Goal: Use online tool/utility: Utilize a website feature to perform a specific function

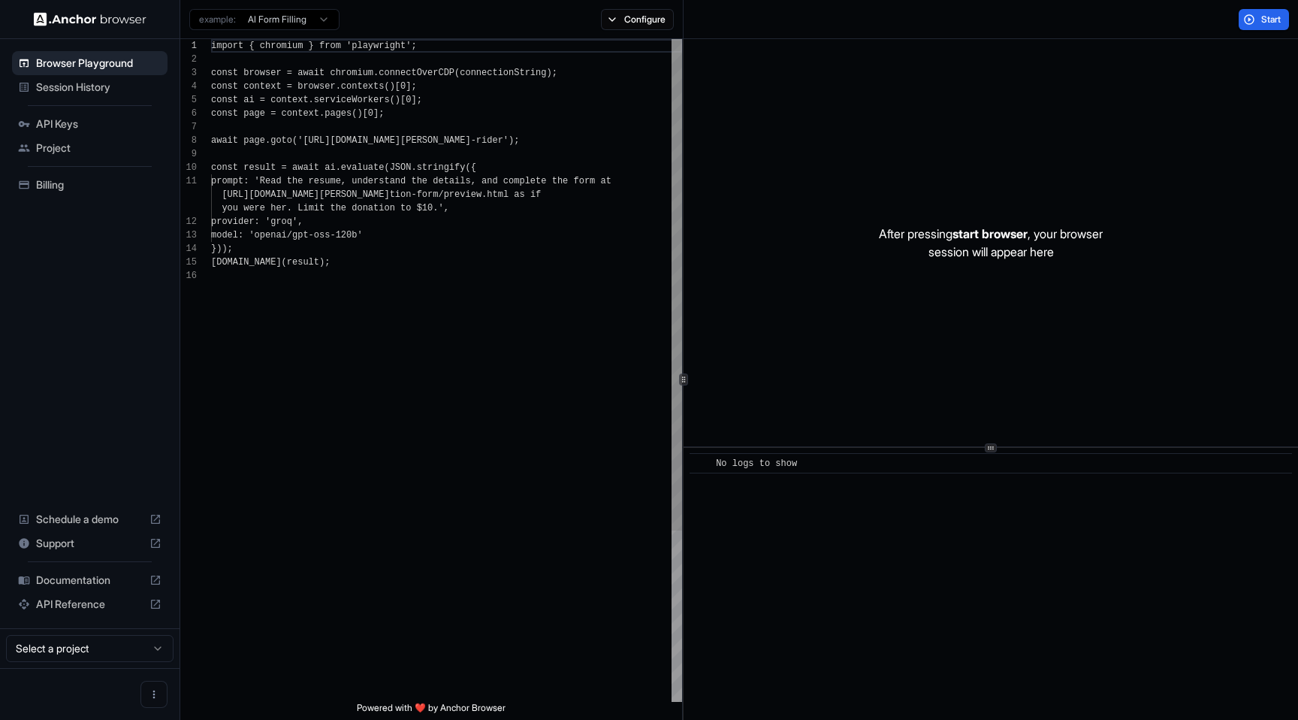
scroll to position [135, 0]
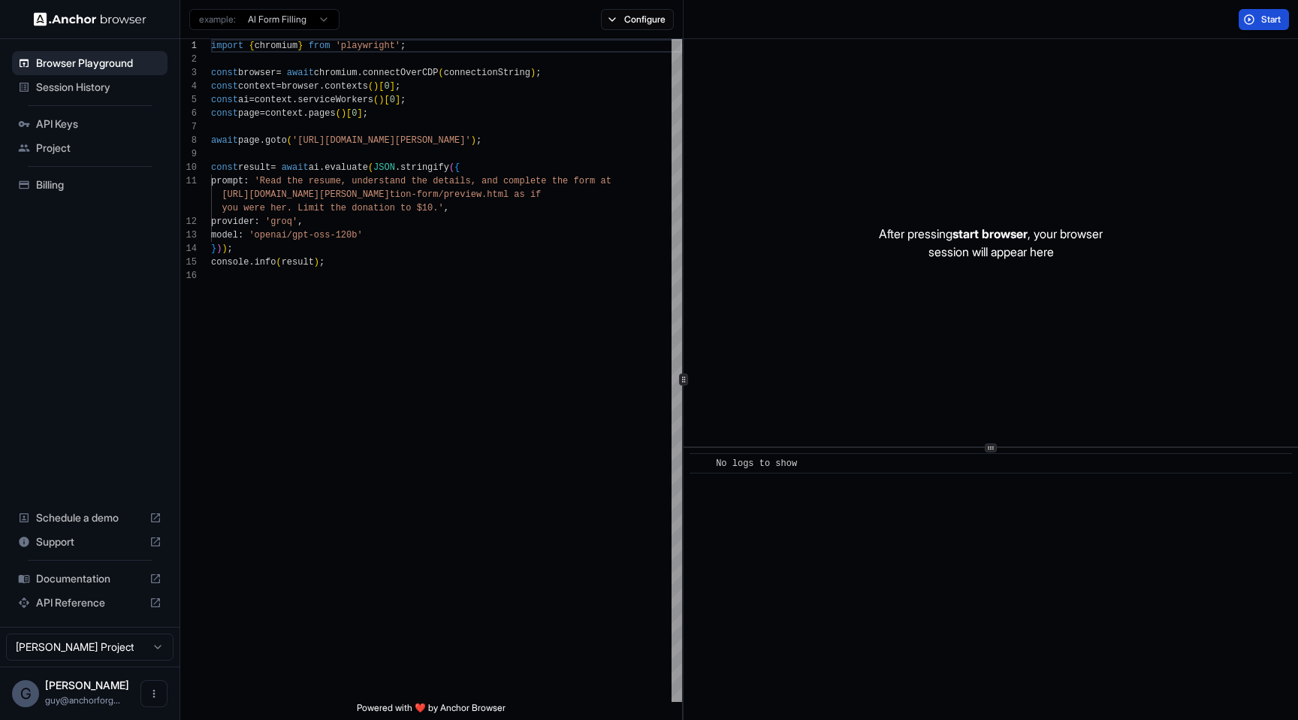
click at [1261, 20] on span "Start" at bounding box center [1271, 20] width 21 height 12
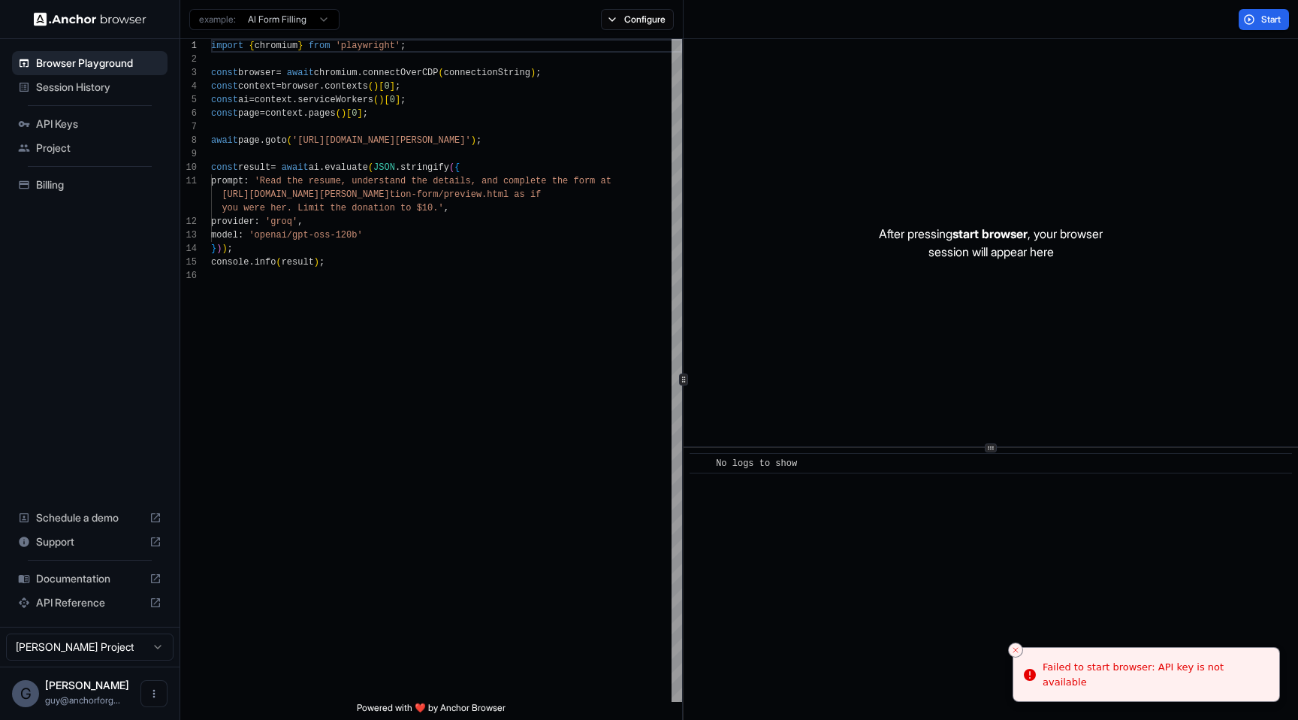
click at [1253, 32] on div "Start" at bounding box center [991, 19] width 615 height 39
click at [1260, 27] on button "Start" at bounding box center [1264, 19] width 50 height 21
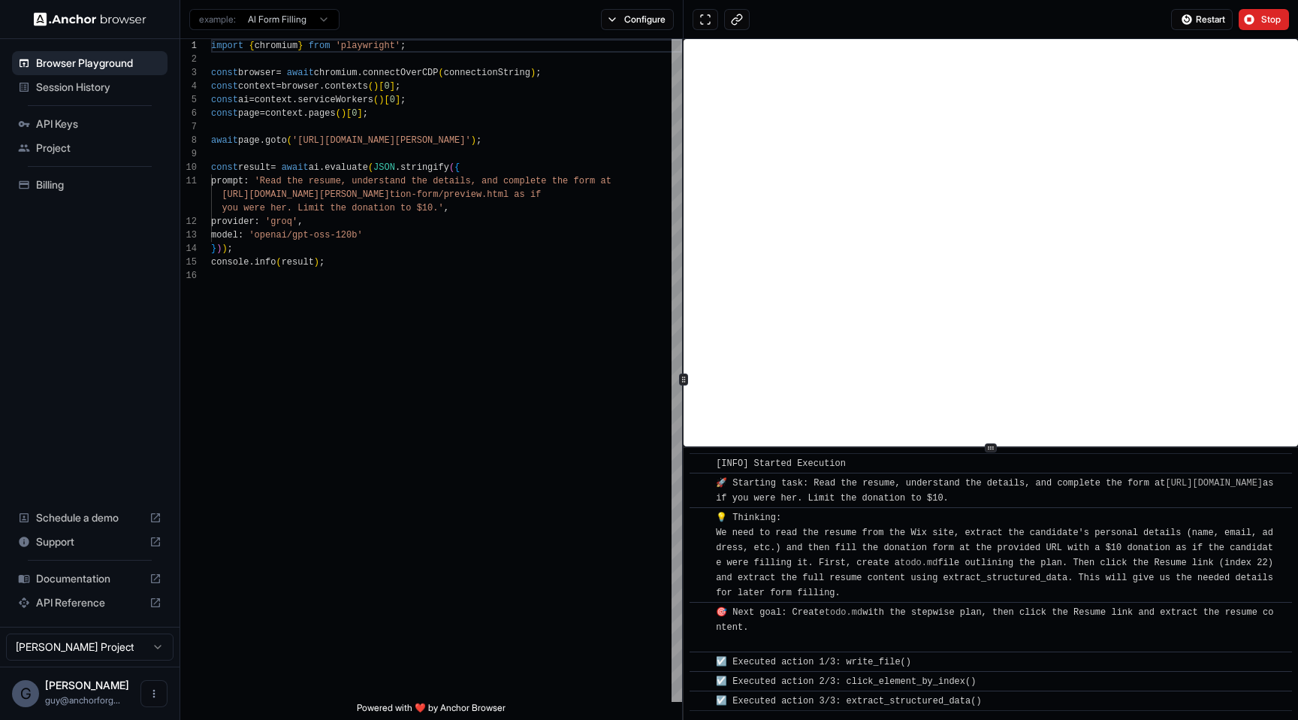
click at [871, 666] on span "☑️ Executed action 1/3: write_file()" at bounding box center [813, 662] width 195 height 11
click at [871, 666] on div "​ [INFO] Started Execution ​ 🚀 Starting task: Read the resume, understand the d…" at bounding box center [991, 582] width 603 height 258
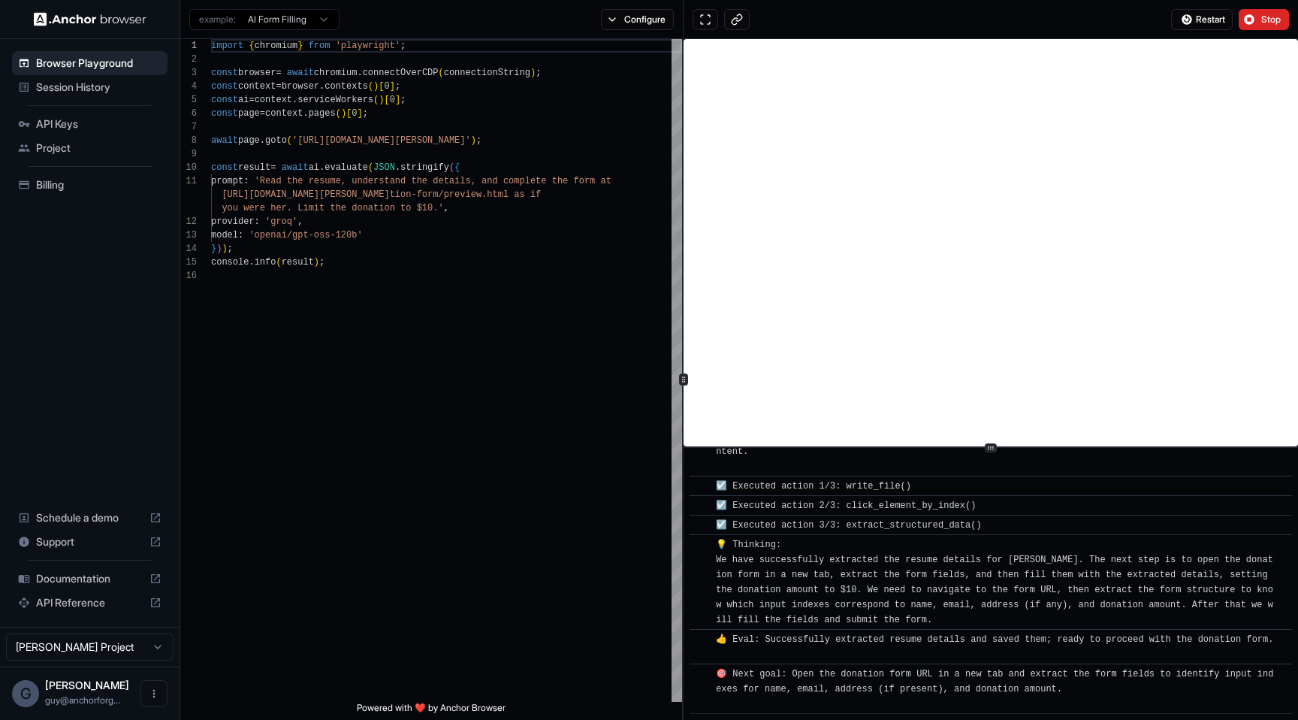
click at [1018, 595] on div "💡 Thinking: We have successfully extracted the resume details for [PERSON_NAME]…" at bounding box center [996, 582] width 560 height 90
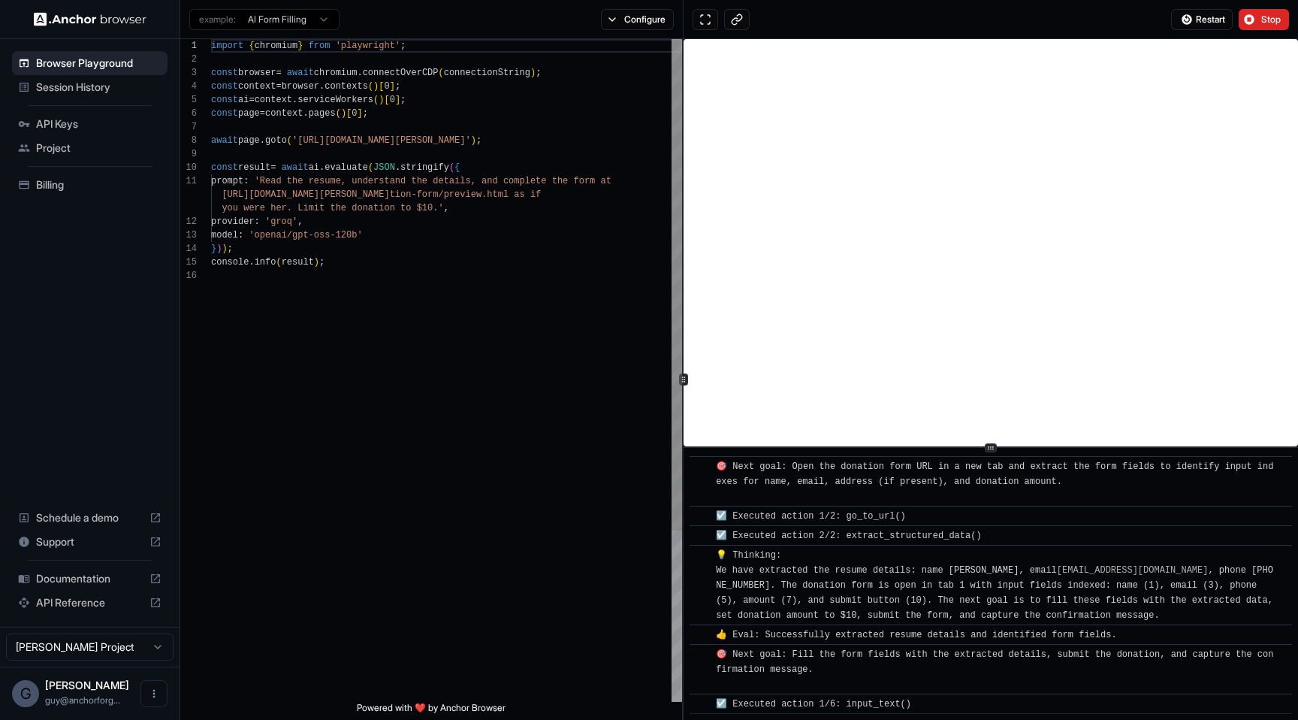
scroll to position [403, 0]
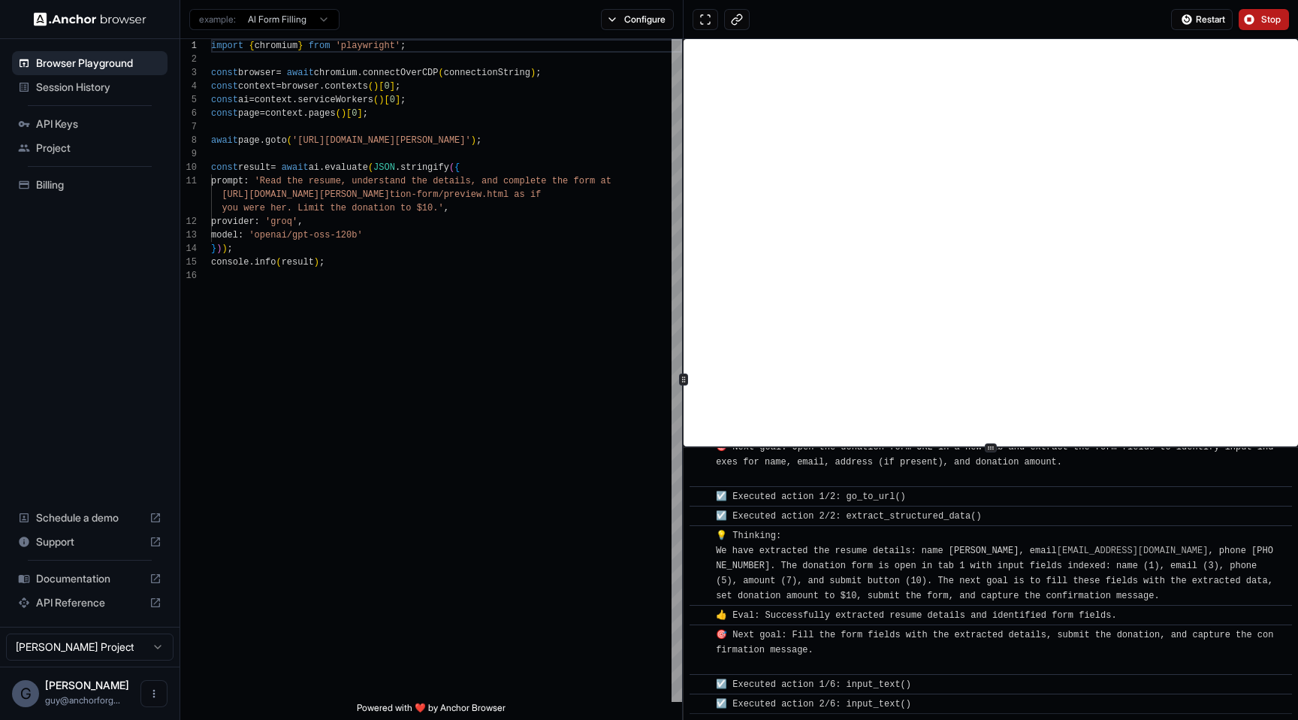
click at [1259, 10] on button "Stop" at bounding box center [1264, 19] width 50 height 21
